Goal: Task Accomplishment & Management: Use online tool/utility

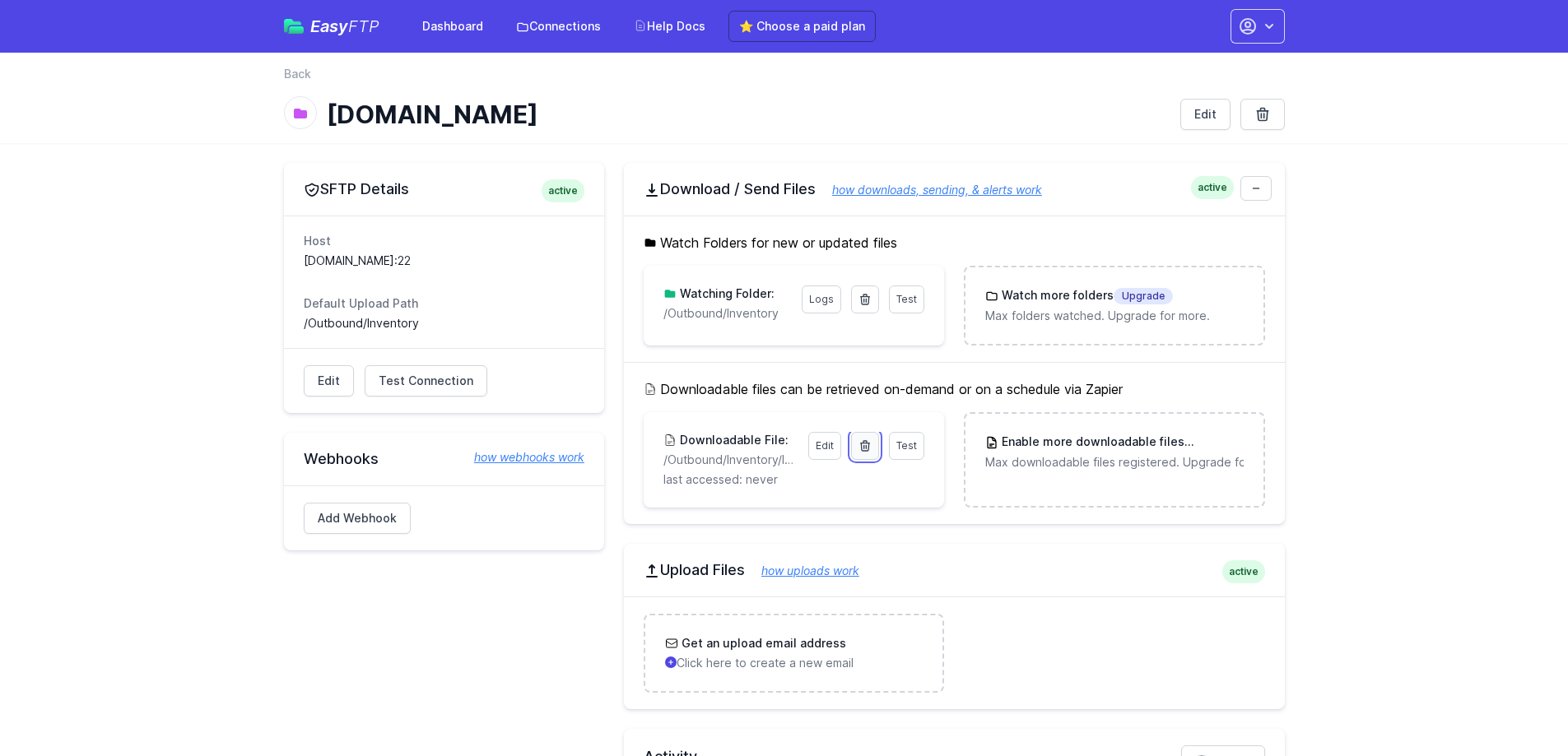
click at [865, 445] on icon at bounding box center [866, 446] width 9 height 10
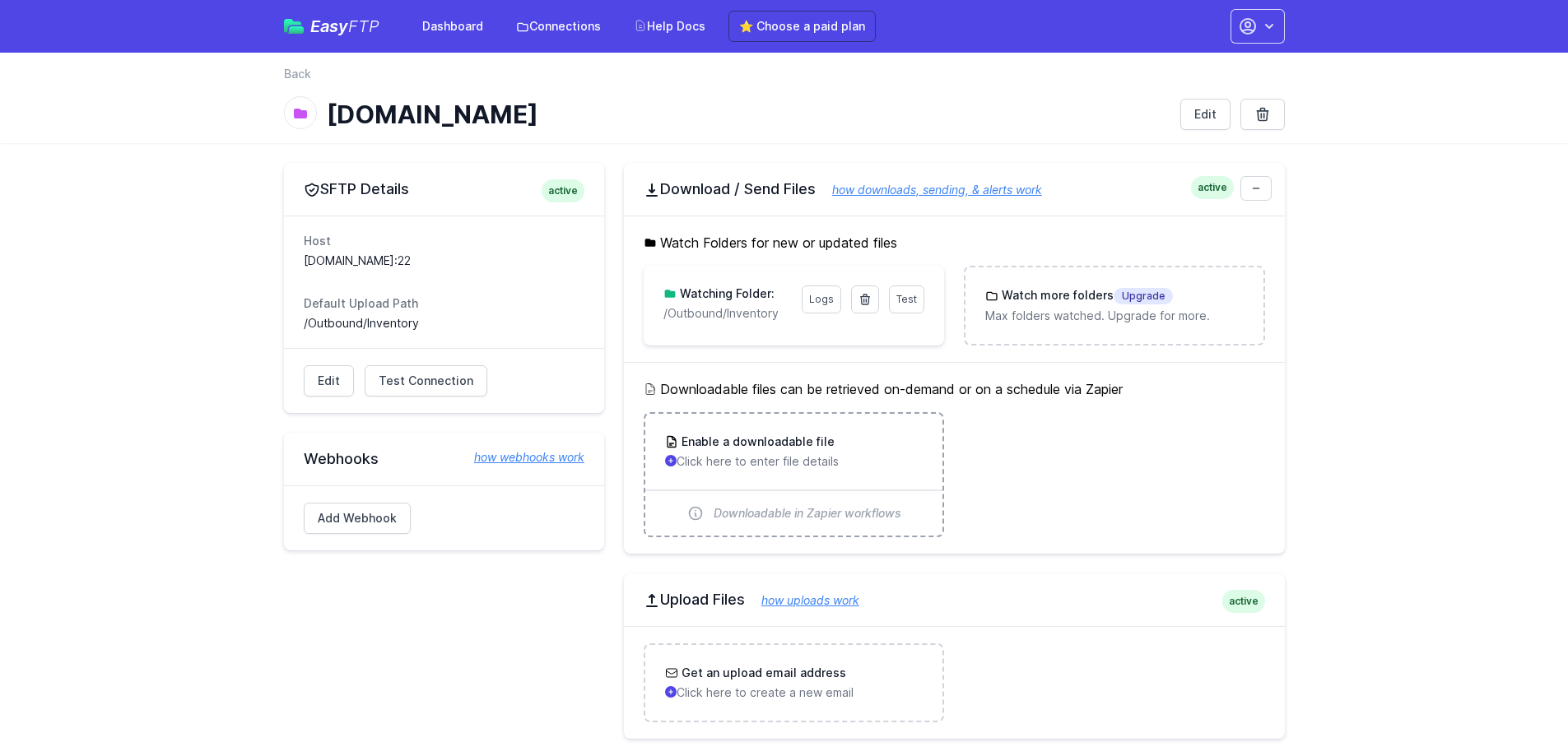
click at [799, 465] on p "Click here to enter file details" at bounding box center [794, 462] width 258 height 17
click at [815, 301] on link "Logs" at bounding box center [822, 300] width 39 height 28
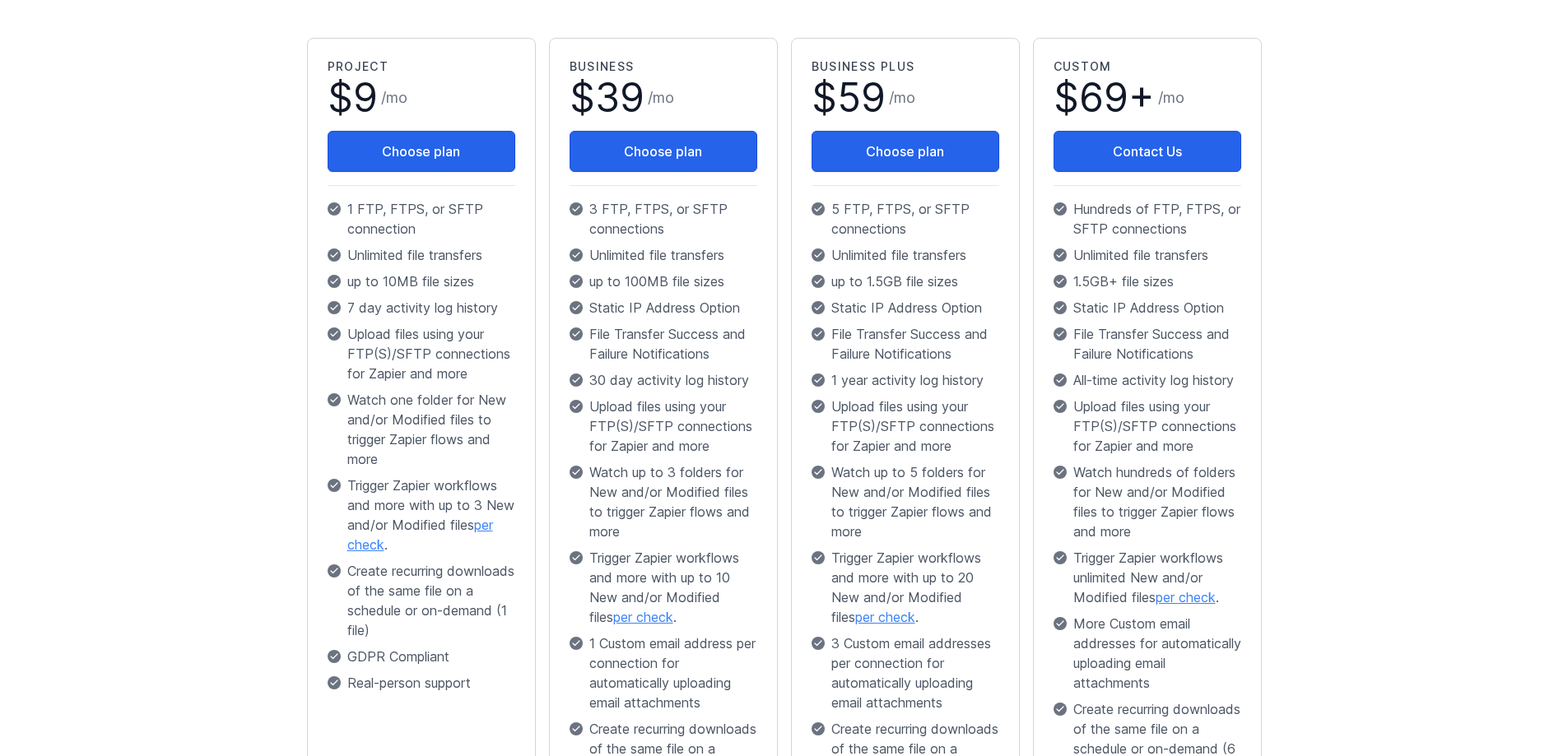
scroll to position [329, 0]
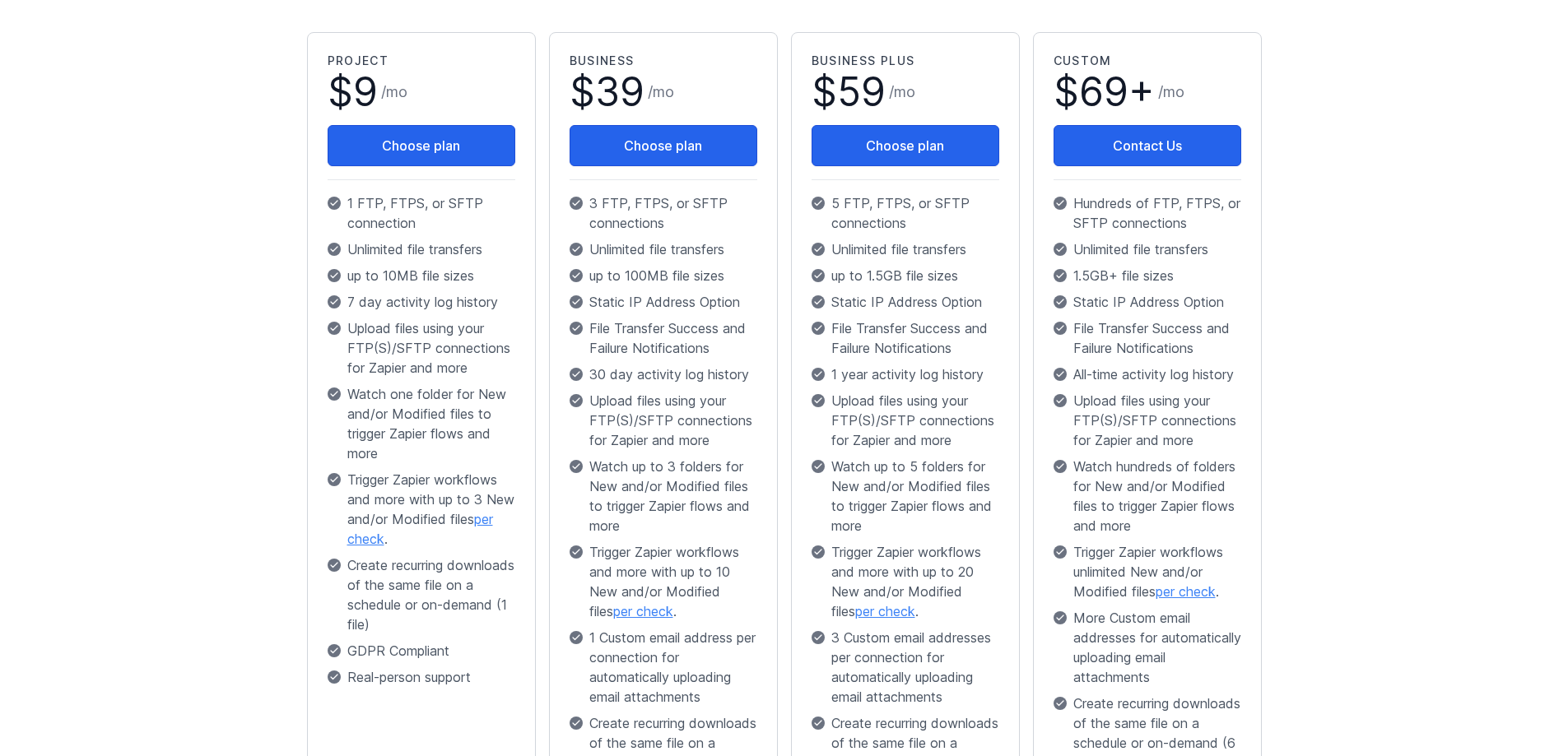
drag, startPoint x: 432, startPoint y: 277, endPoint x: 344, endPoint y: 274, distance: 88.1
click at [344, 274] on p "up to 10MB file sizes" at bounding box center [422, 275] width 187 height 20
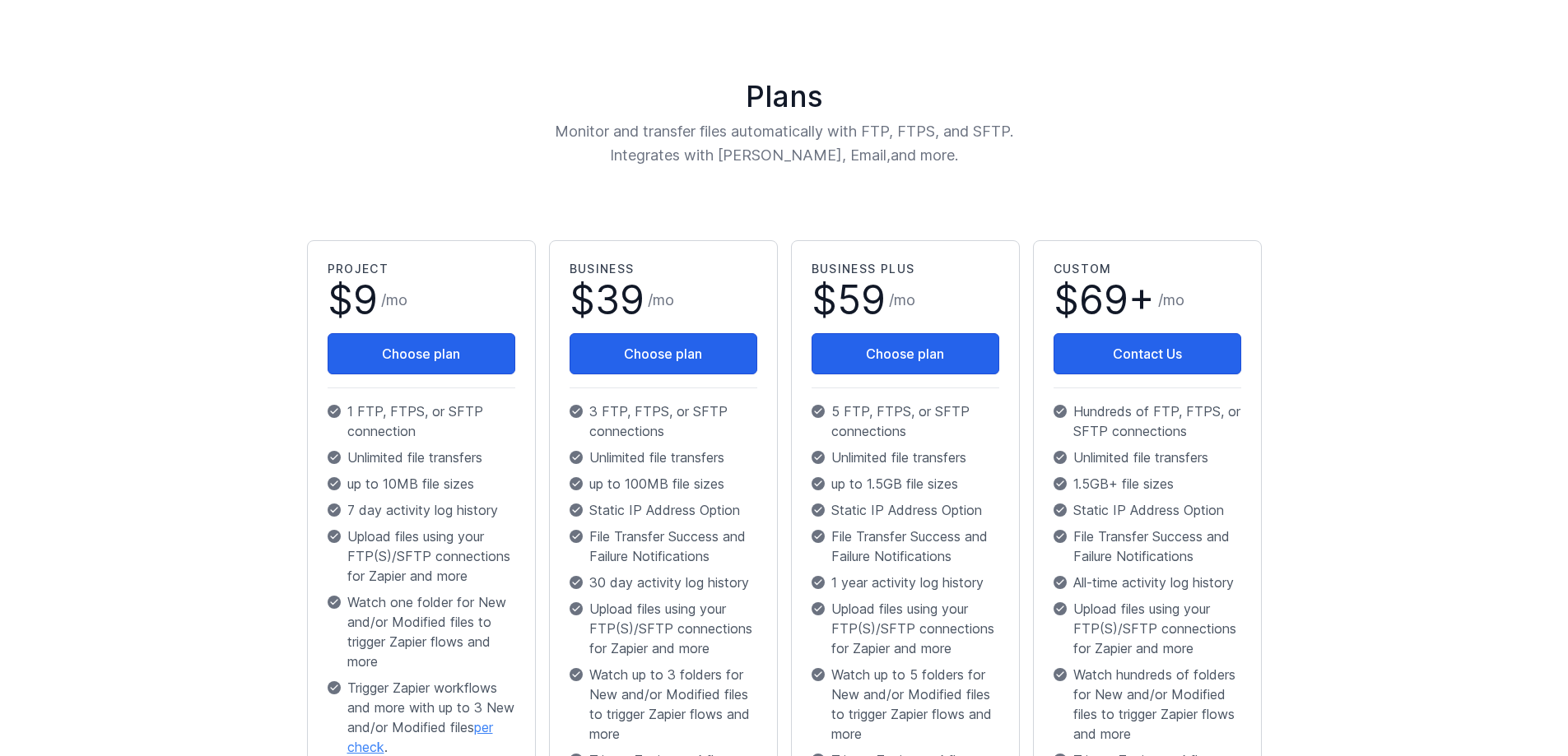
scroll to position [0, 0]
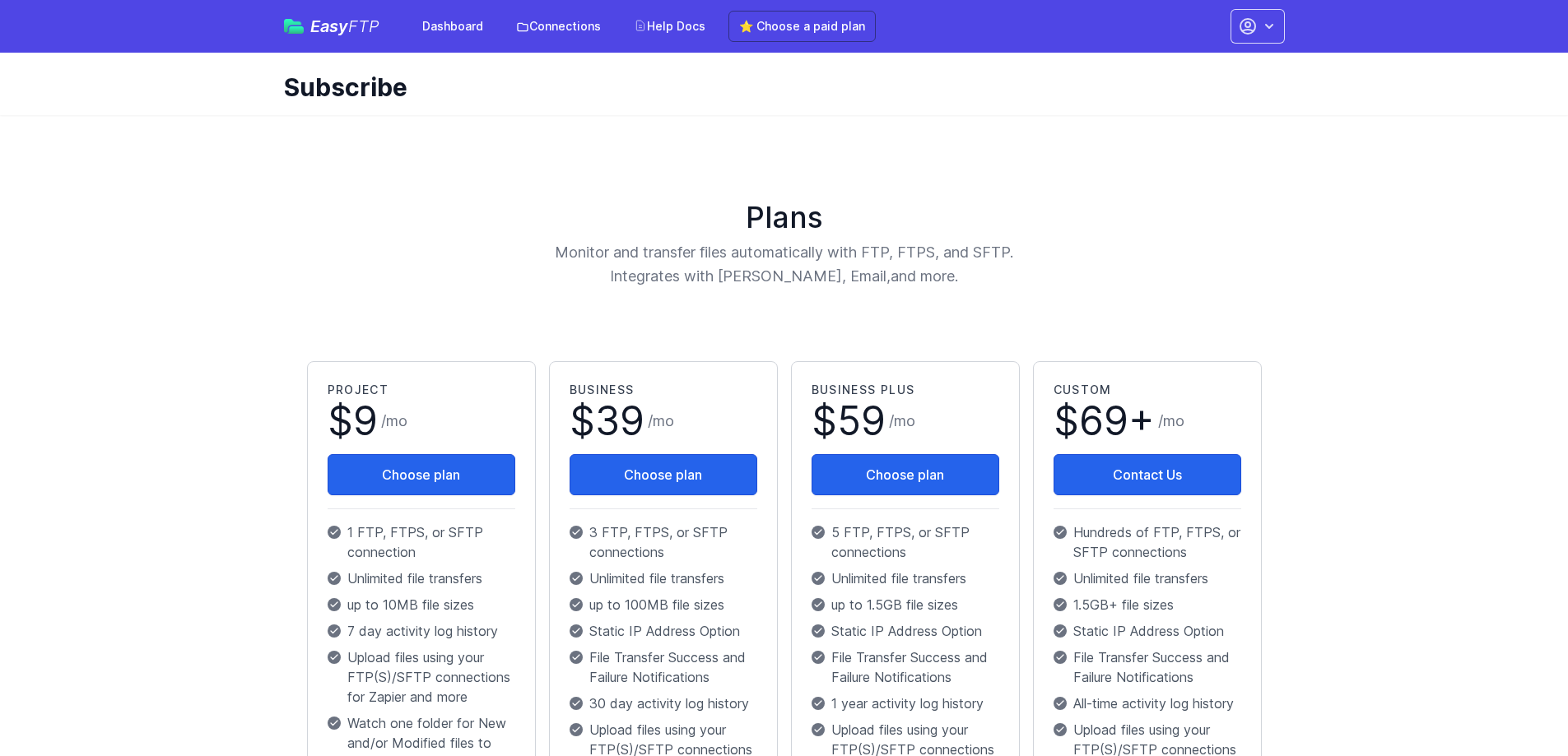
click at [355, 19] on span "FTP" at bounding box center [364, 26] width 31 height 20
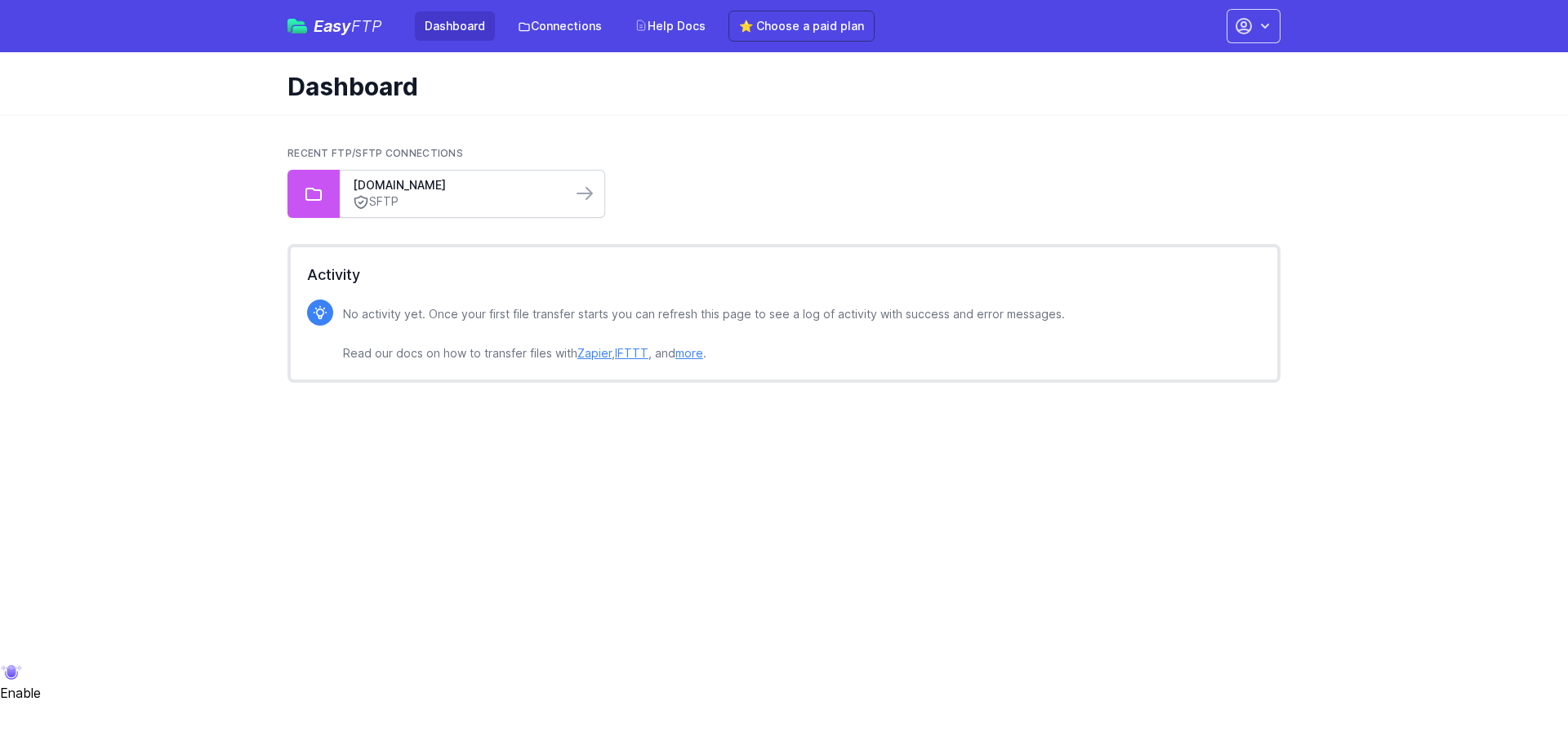
click at [515, 196] on link "SFTP" at bounding box center [455, 202] width 205 height 17
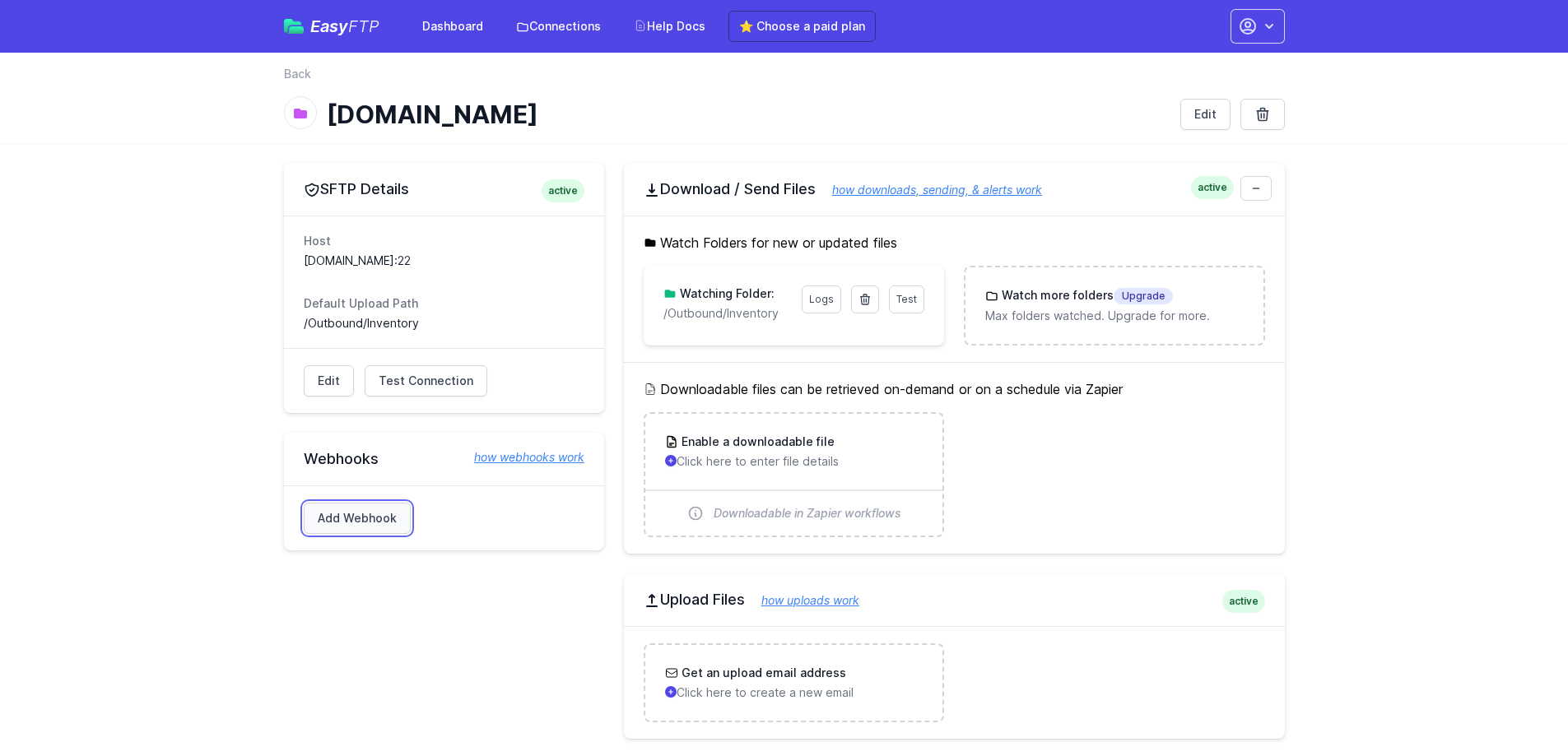
click at [386, 518] on link "Add Webhook" at bounding box center [357, 518] width 107 height 31
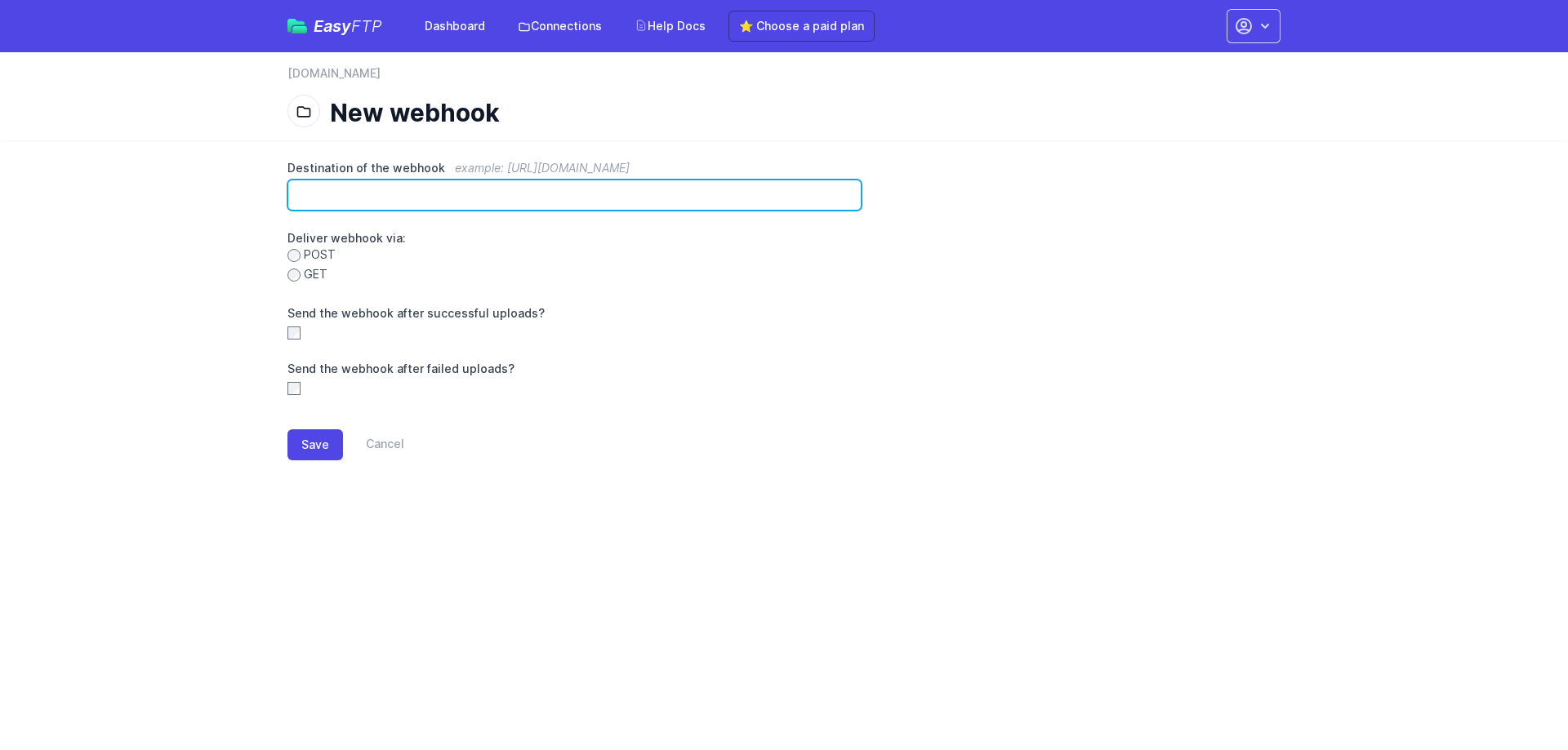
click at [581, 196] on input "Destination of the webhook example: https://www.example.com/hook" at bounding box center [574, 194] width 574 height 31
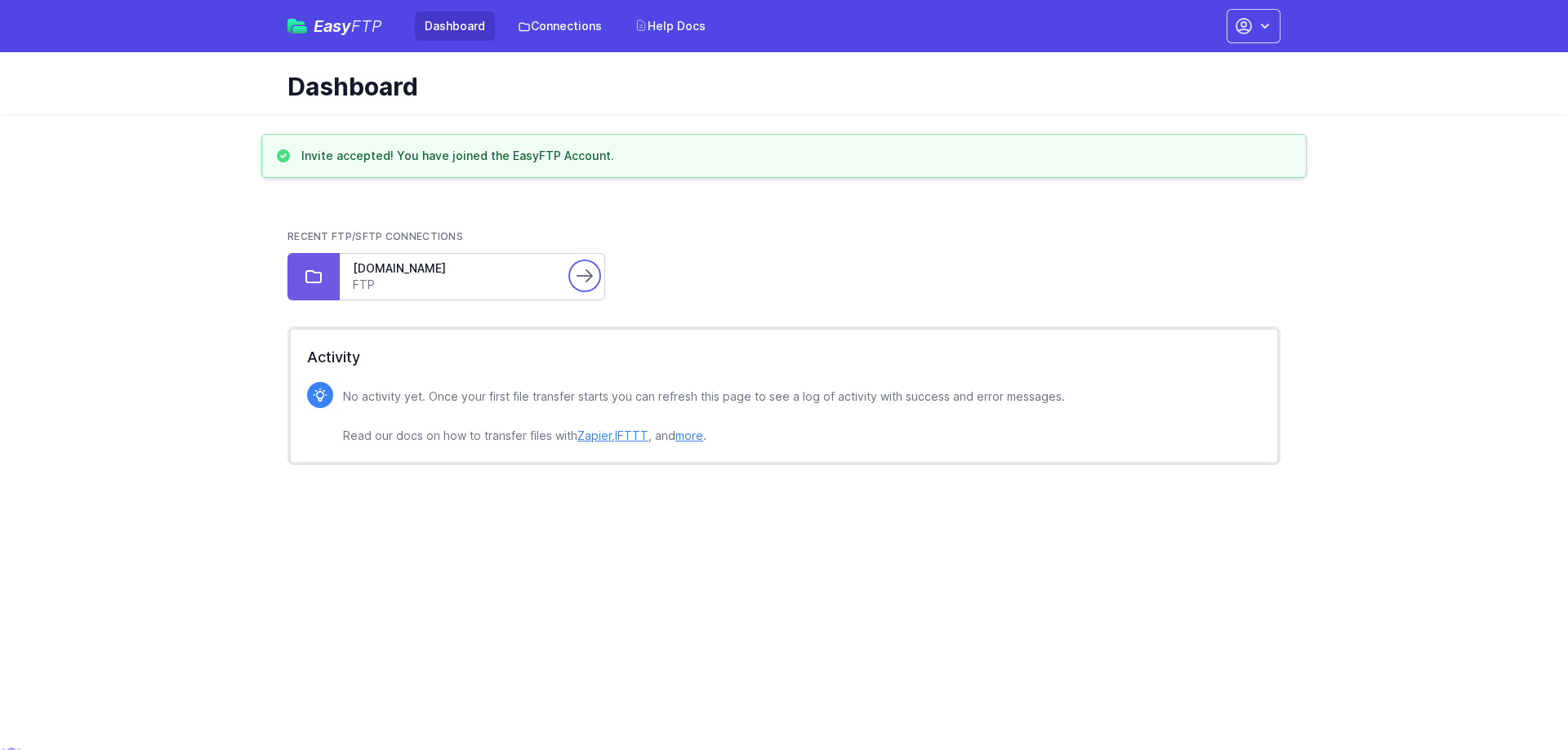
click at [573, 277] on link at bounding box center [585, 276] width 26 height 26
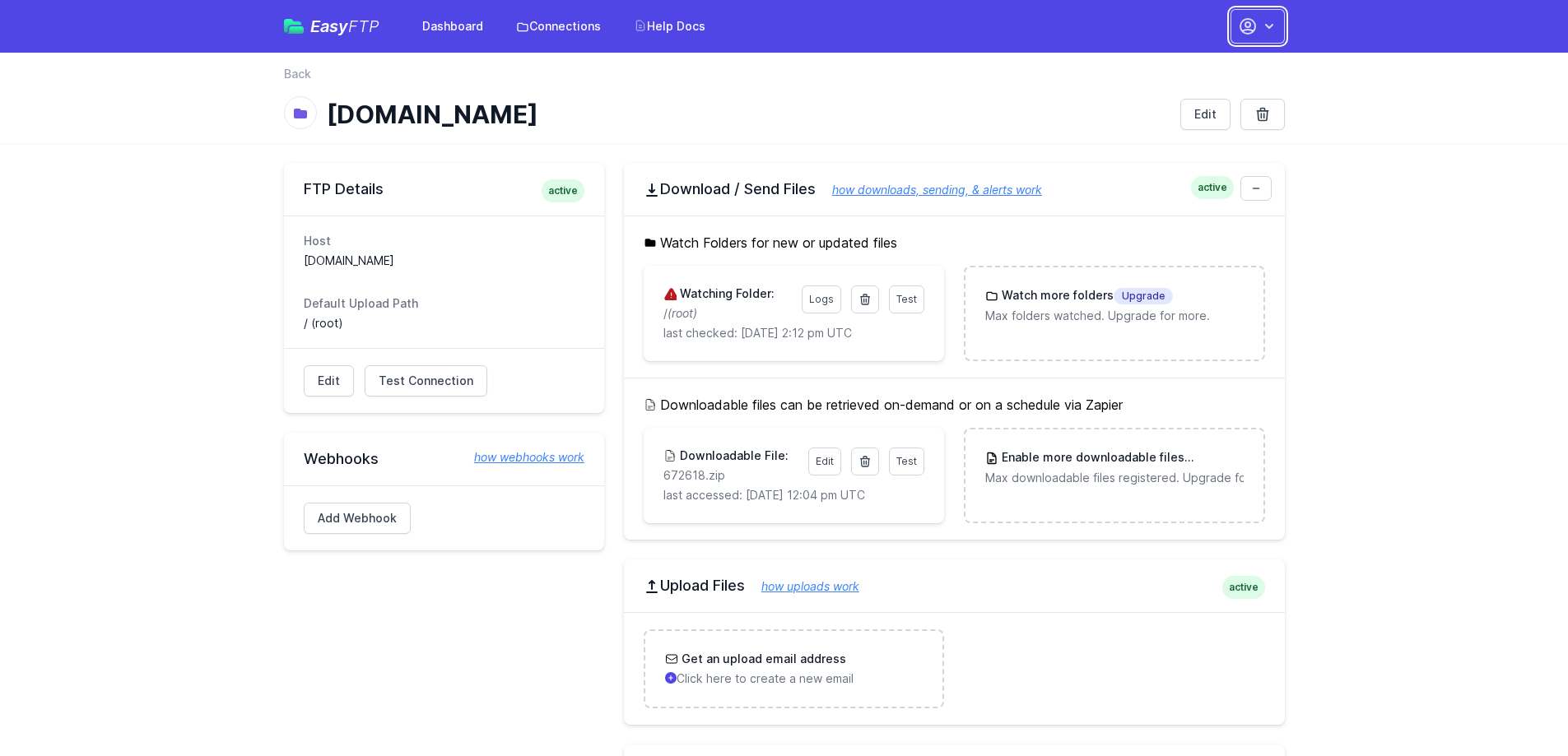
click at [1274, 25] on icon "button" at bounding box center [1270, 26] width 17 height 17
click at [1273, 25] on icon "button" at bounding box center [1270, 26] width 17 height 17
